Goal: Entertainment & Leisure: Consume media (video, audio)

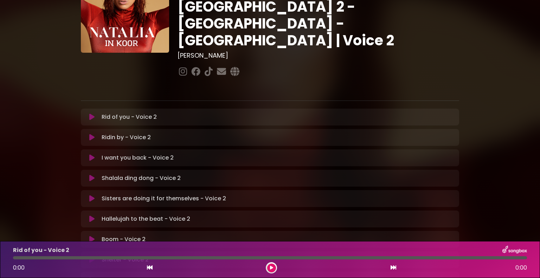
scroll to position [105, 0]
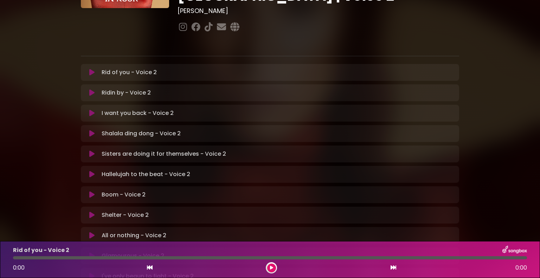
click at [90, 212] on icon at bounding box center [91, 215] width 5 height 7
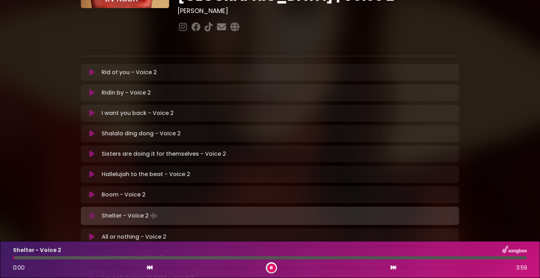
click at [72, 257] on div at bounding box center [270, 257] width 514 height 3
click at [72, 257] on div at bounding box center [53, 257] width 80 height 3
click at [72, 257] on div at bounding box center [270, 257] width 514 height 3
click at [82, 257] on div at bounding box center [53, 257] width 80 height 3
click at [73, 257] on div at bounding box center [49, 257] width 72 height 3
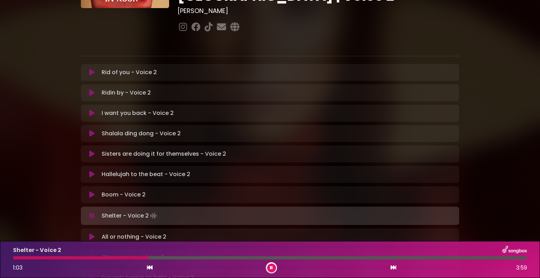
click at [73, 257] on div at bounding box center [80, 257] width 135 height 3
click at [159, 255] on div "Shelter - Voice 2 1:30 3:59" at bounding box center [270, 260] width 522 height 28
click at [159, 257] on div at bounding box center [111, 257] width 196 height 3
click at [159, 257] on div at bounding box center [88, 257] width 151 height 3
click at [433, 257] on div at bounding box center [263, 257] width 501 height 3
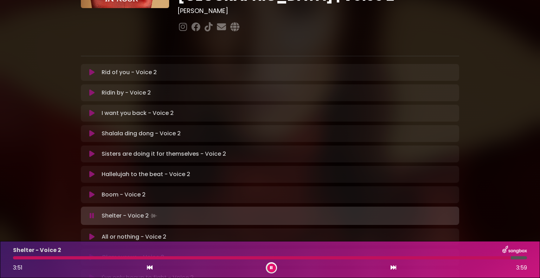
click at [432, 257] on div at bounding box center [262, 257] width 498 height 3
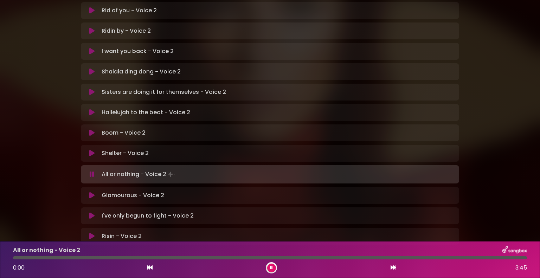
scroll to position [188, 0]
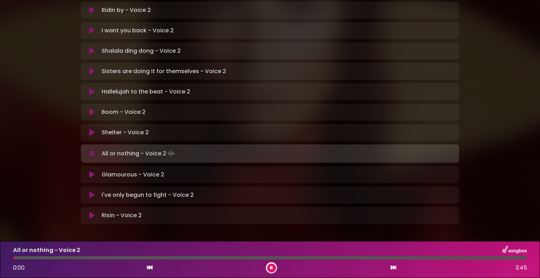
click at [90, 212] on icon at bounding box center [91, 215] width 5 height 7
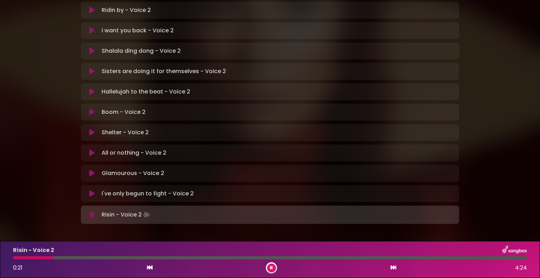
click at [14, 258] on div at bounding box center [33, 257] width 41 height 3
click at [24, 259] on div at bounding box center [43, 257] width 60 height 3
click at [217, 258] on div at bounding box center [128, 257] width 231 height 3
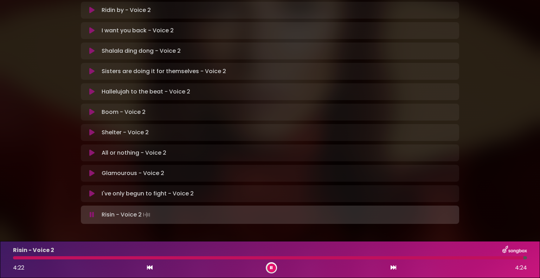
scroll to position [153, 0]
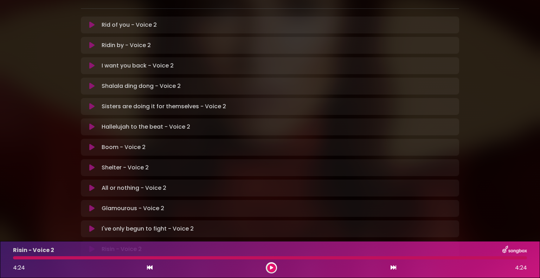
click at [91, 225] on icon at bounding box center [91, 228] width 5 height 7
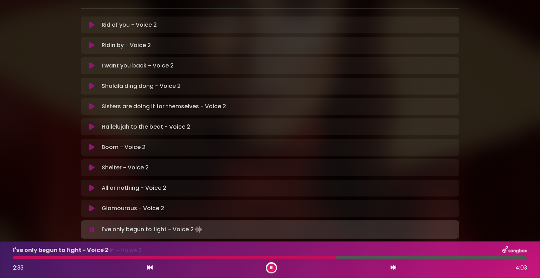
click at [276, 255] on div "I've only begun to fight - Voice 2 2:33 4:03" at bounding box center [270, 260] width 522 height 28
click at [274, 258] on div at bounding box center [176, 257] width 326 height 3
click at [276, 257] on div at bounding box center [195, 257] width 365 height 3
click at [284, 257] on div at bounding box center [270, 257] width 514 height 3
click at [285, 257] on div at bounding box center [151, 257] width 276 height 3
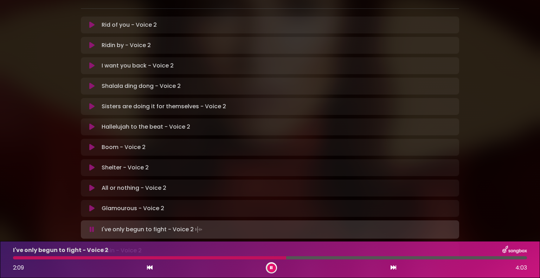
click at [293, 258] on div at bounding box center [270, 257] width 514 height 3
click at [316, 257] on div at bounding box center [178, 257] width 330 height 3
click at [316, 257] on div at bounding box center [243, 257] width 460 height 3
click at [362, 258] on div at bounding box center [270, 257] width 514 height 3
click at [391, 257] on div at bounding box center [270, 257] width 514 height 3
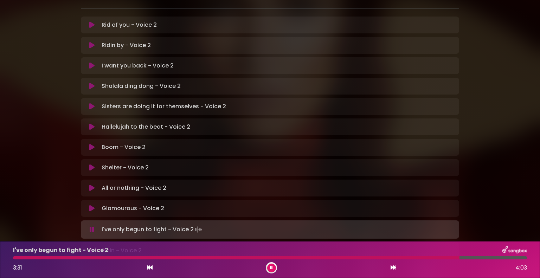
click at [375, 257] on div at bounding box center [236, 257] width 446 height 3
click at [397, 259] on div at bounding box center [270, 257] width 514 height 3
click at [414, 258] on div at bounding box center [270, 257] width 514 height 3
click at [428, 257] on div at bounding box center [270, 257] width 514 height 3
click at [435, 258] on div at bounding box center [243, 257] width 461 height 3
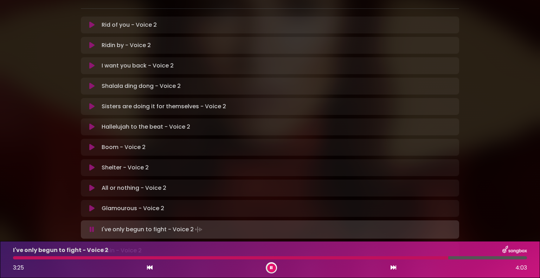
click at [435, 258] on div at bounding box center [230, 257] width 435 height 3
click at [435, 258] on div at bounding box center [230, 257] width 434 height 3
click at [435, 258] on div at bounding box center [231, 257] width 437 height 3
click at [435, 258] on div at bounding box center [239, 257] width 452 height 3
click at [435, 258] on div at bounding box center [230, 257] width 434 height 3
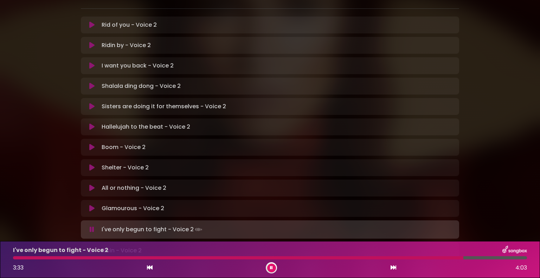
click at [435, 258] on div at bounding box center [238, 257] width 450 height 3
click at [435, 258] on div at bounding box center [231, 257] width 436 height 3
click at [435, 258] on div at bounding box center [229, 257] width 433 height 3
click at [435, 258] on div at bounding box center [235, 257] width 445 height 3
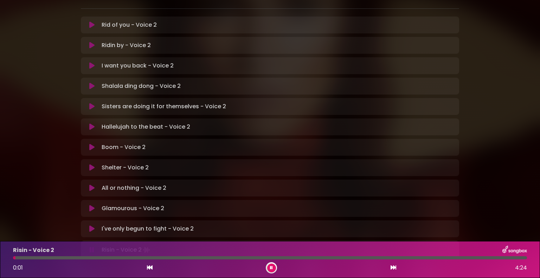
click at [94, 83] on icon at bounding box center [91, 86] width 5 height 7
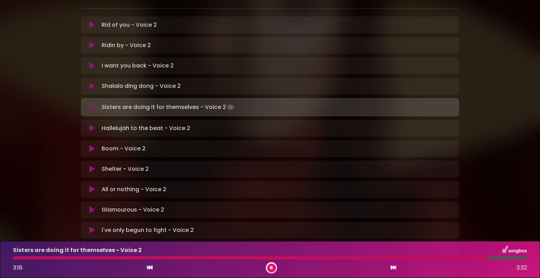
click at [301, 258] on div at bounding box center [250, 257] width 475 height 3
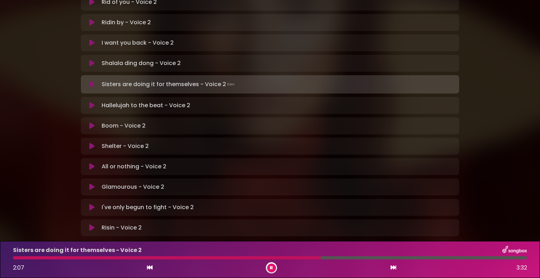
scroll to position [189, 0]
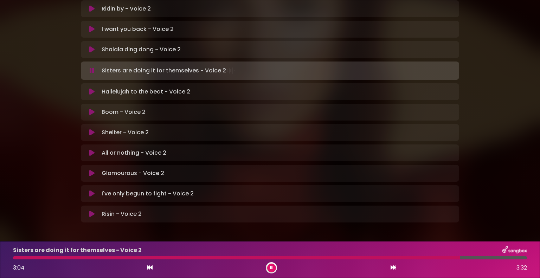
click at [439, 258] on div at bounding box center [236, 257] width 447 height 3
click at [439, 258] on div at bounding box center [230, 257] width 434 height 3
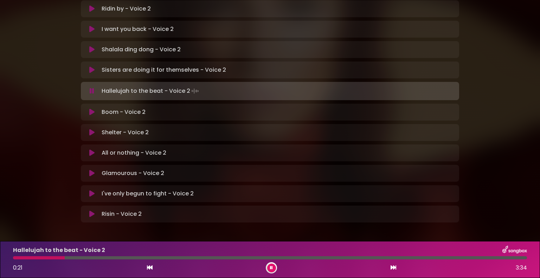
click at [17, 260] on div "Hallelujah to the beat - Voice 2 0:21 3:34" at bounding box center [270, 260] width 522 height 28
click at [23, 257] on div at bounding box center [40, 257] width 54 height 3
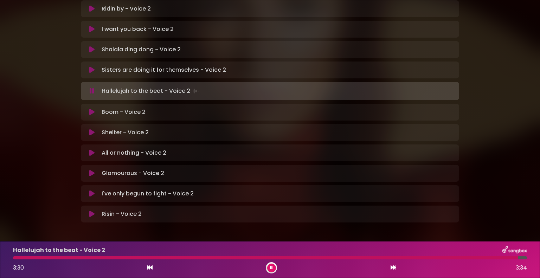
scroll to position [119, 0]
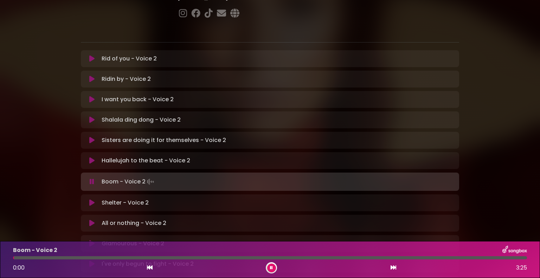
click at [92, 178] on icon at bounding box center [92, 181] width 5 height 7
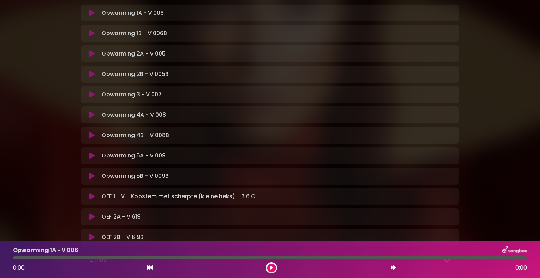
scroll to position [104, 0]
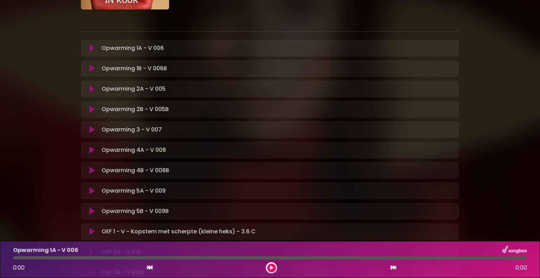
click at [95, 48] on button at bounding box center [92, 48] width 14 height 7
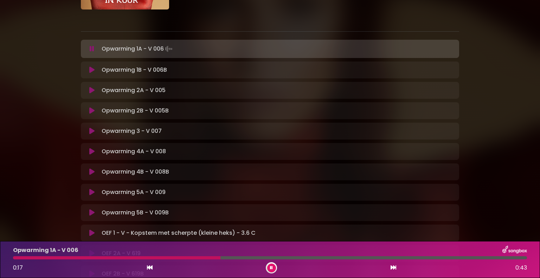
click at [92, 72] on icon at bounding box center [91, 69] width 5 height 7
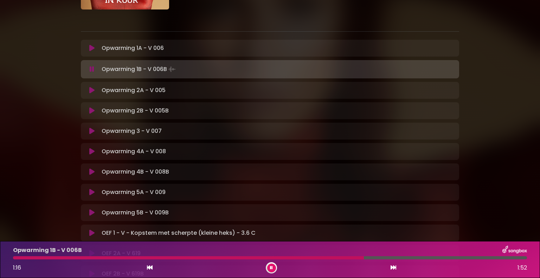
click at [93, 95] on div "Opwarming 2A - V 005 Loading Track... Your Feedback" at bounding box center [270, 90] width 378 height 17
click at [93, 92] on icon at bounding box center [91, 90] width 5 height 7
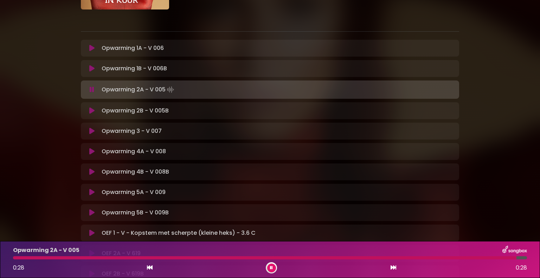
click at [91, 109] on icon at bounding box center [91, 110] width 5 height 7
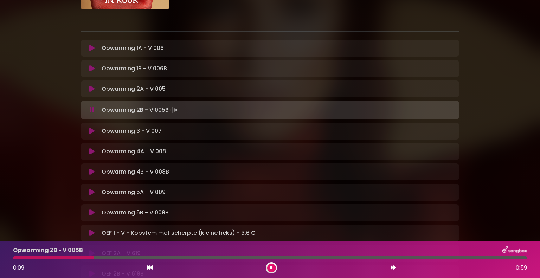
click at [91, 129] on icon at bounding box center [91, 131] width 5 height 7
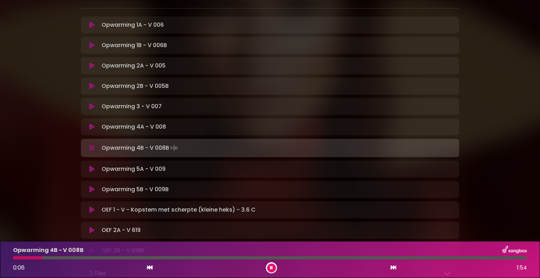
scroll to position [139, 0]
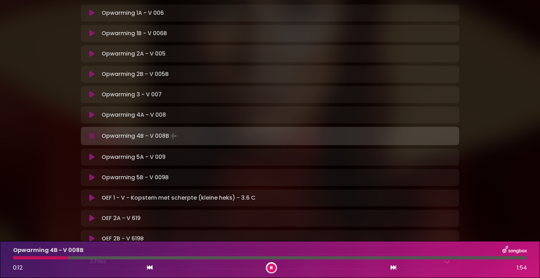
click at [91, 157] on icon at bounding box center [91, 157] width 5 height 7
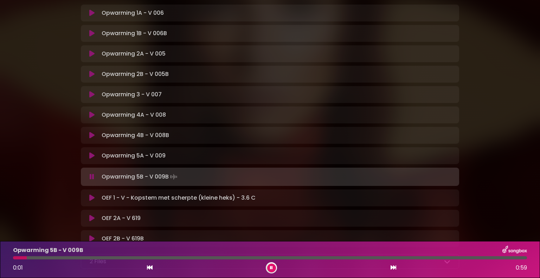
click at [90, 201] on icon at bounding box center [91, 197] width 5 height 7
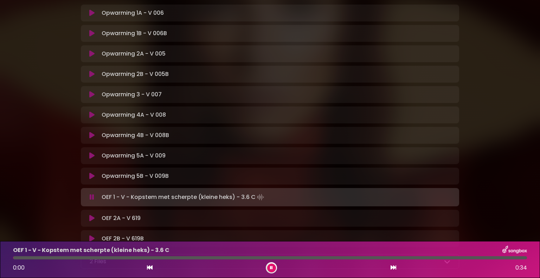
scroll to position [209, 0]
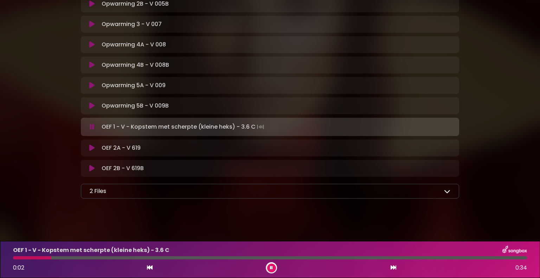
click at [450, 190] on icon at bounding box center [447, 191] width 6 height 6
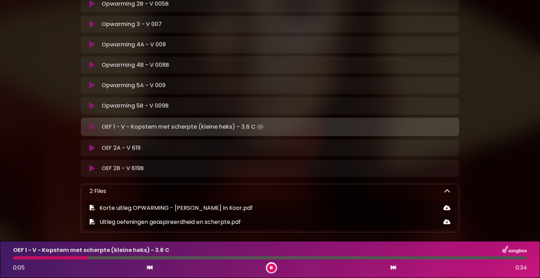
click at [445, 189] on icon at bounding box center [447, 191] width 6 height 6
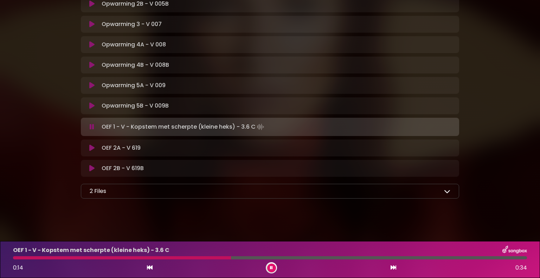
click at [92, 145] on icon at bounding box center [91, 147] width 5 height 7
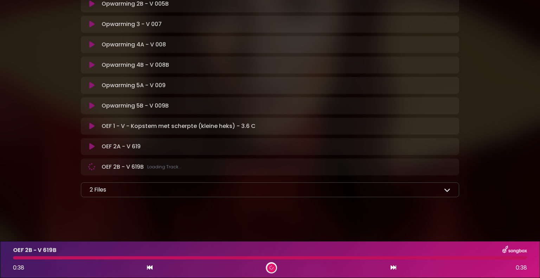
click at [91, 166] on icon at bounding box center [91, 166] width 7 height 7
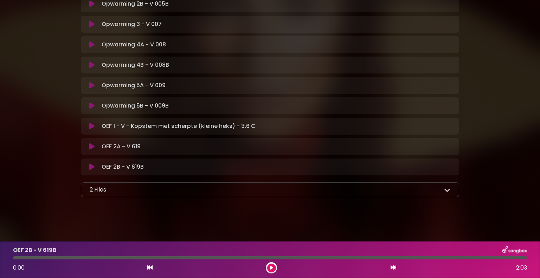
click at [94, 168] on icon at bounding box center [92, 167] width 6 height 8
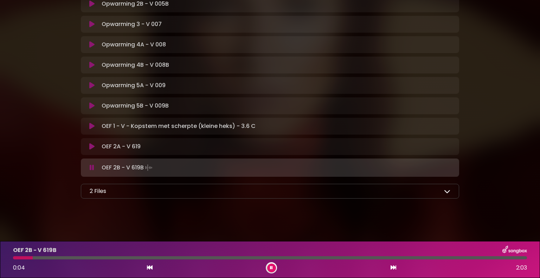
click at [89, 124] on icon at bounding box center [91, 126] width 5 height 7
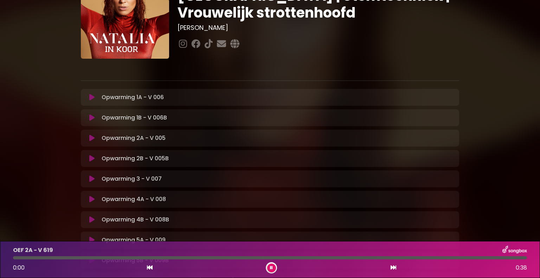
scroll to position [35, 0]
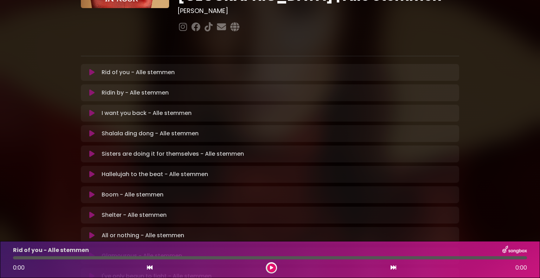
scroll to position [176, 0]
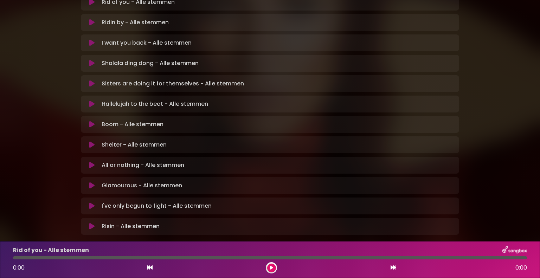
click at [91, 141] on icon at bounding box center [91, 144] width 5 height 7
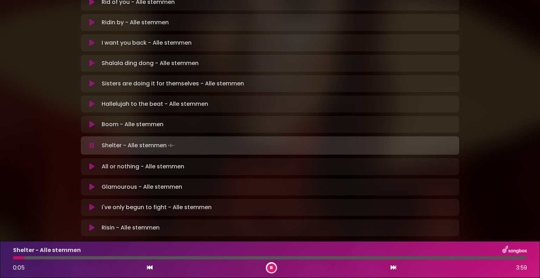
click at [89, 142] on button at bounding box center [92, 145] width 14 height 7
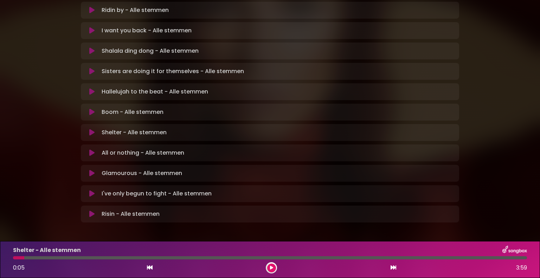
scroll to position [83, 0]
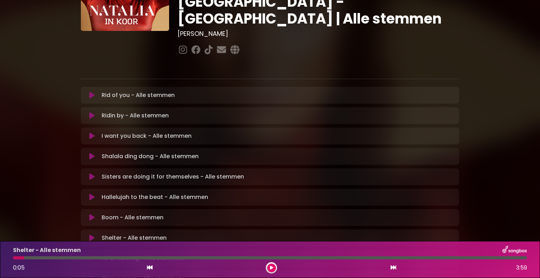
click at [89, 92] on button at bounding box center [92, 95] width 14 height 7
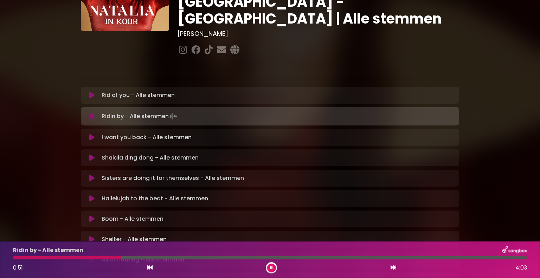
click at [271, 270] on button at bounding box center [271, 268] width 9 height 9
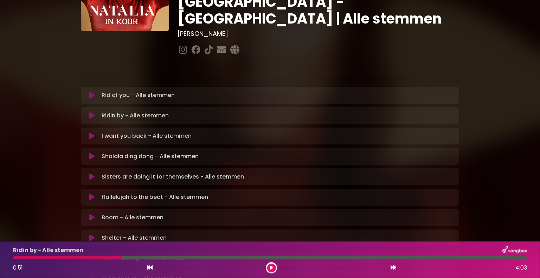
click at [19, 258] on div at bounding box center [67, 257] width 109 height 3
click at [266, 266] on div at bounding box center [271, 267] width 11 height 11
click at [269, 265] on button at bounding box center [271, 268] width 9 height 9
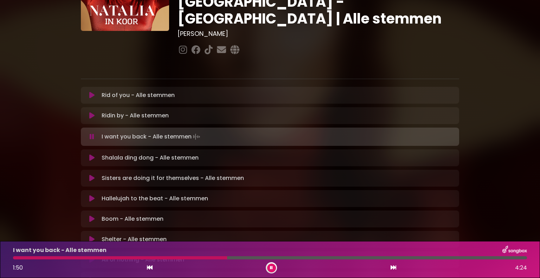
click at [160, 255] on div "I want you back - Alle stemmen 1:50 4:24" at bounding box center [270, 260] width 522 height 28
click at [163, 258] on div at bounding box center [120, 257] width 215 height 3
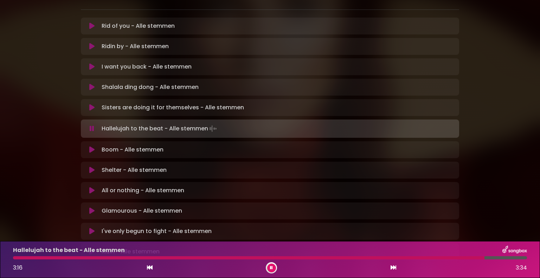
scroll to position [153, 0]
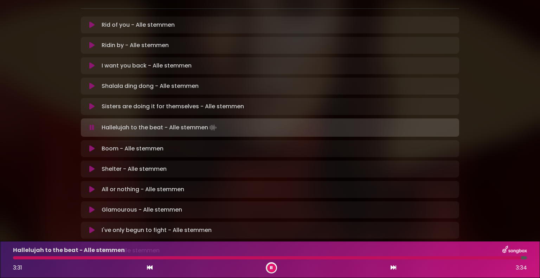
click at [91, 166] on icon at bounding box center [91, 169] width 5 height 7
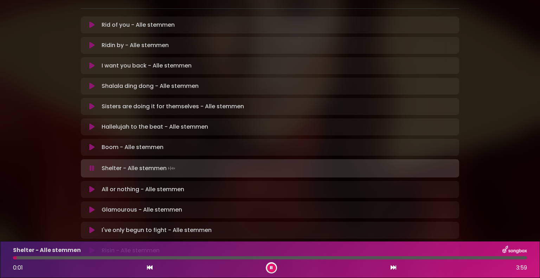
click at [268, 268] on button at bounding box center [271, 268] width 9 height 9
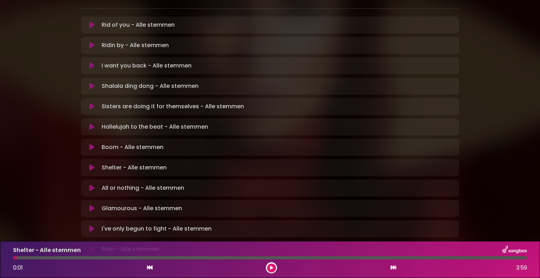
click at [93, 164] on icon at bounding box center [91, 167] width 5 height 7
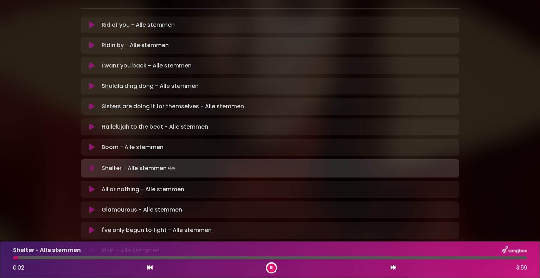
click at [118, 258] on div at bounding box center [270, 257] width 514 height 3
drag, startPoint x: 84, startPoint y: 254, endPoint x: 88, endPoint y: 256, distance: 3.8
click at [85, 255] on div "Shelter - Alle stemmen 0:52 3:59" at bounding box center [270, 260] width 522 height 28
click at [88, 257] on div at bounding box center [70, 257] width 115 height 3
click at [80, 258] on div at bounding box center [51, 257] width 77 height 3
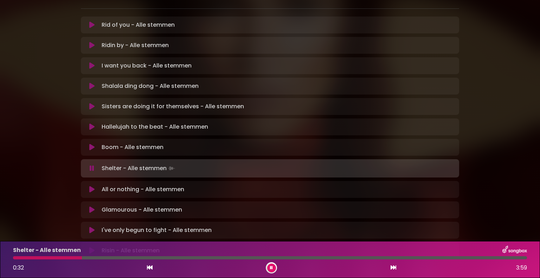
click at [78, 257] on div at bounding box center [270, 257] width 514 height 3
click at [74, 256] on div at bounding box center [47, 257] width 68 height 3
click at [144, 259] on div at bounding box center [110, 257] width 194 height 3
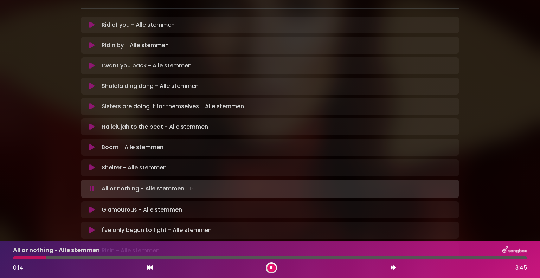
click at [271, 268] on icon at bounding box center [271, 268] width 3 height 4
